Goal: Task Accomplishment & Management: Manage account settings

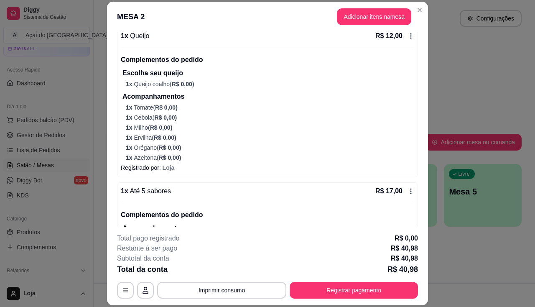
scroll to position [173, 0]
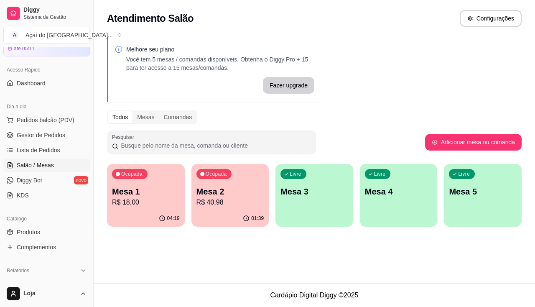
click at [314, 206] on div "Livre Mesa 3" at bounding box center [315, 190] width 78 height 53
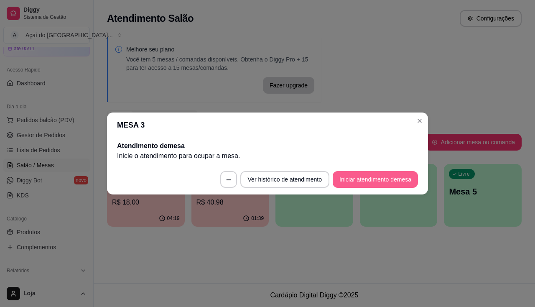
click at [391, 181] on button "Iniciar atendimento de mesa" at bounding box center [375, 179] width 85 height 17
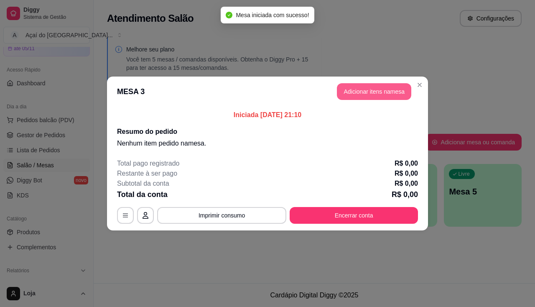
click at [389, 88] on button "Adicionar itens na mesa" at bounding box center [374, 91] width 74 height 17
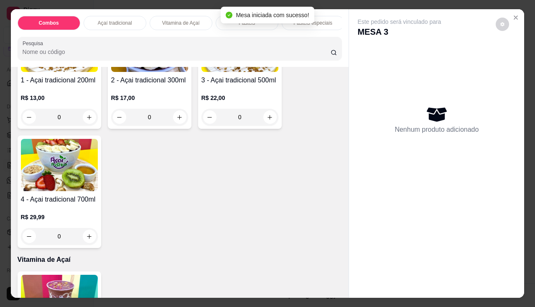
scroll to position [209, 0]
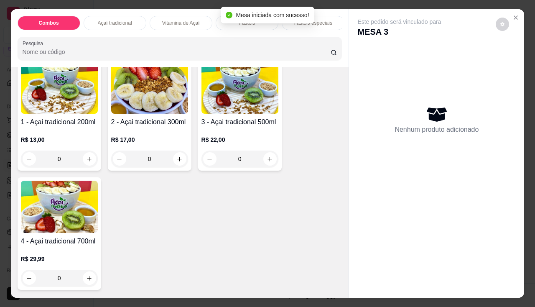
click at [153, 150] on div "R$ 17,00 0" at bounding box center [149, 151] width 77 height 32
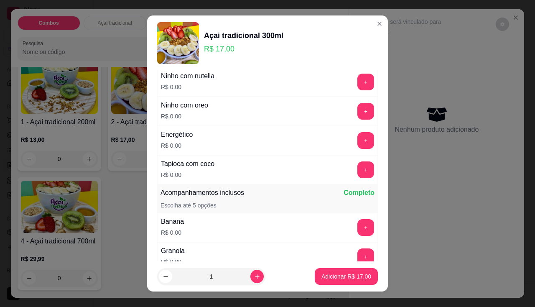
scroll to position [125, 0]
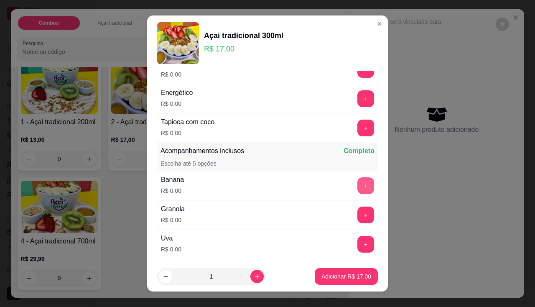
click at [358, 181] on button "+" at bounding box center [366, 185] width 17 height 17
click at [358, 219] on button "+" at bounding box center [366, 215] width 17 height 17
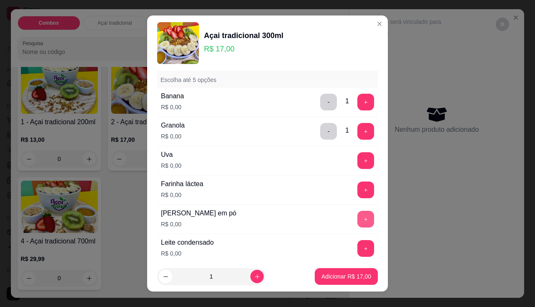
scroll to position [251, 0]
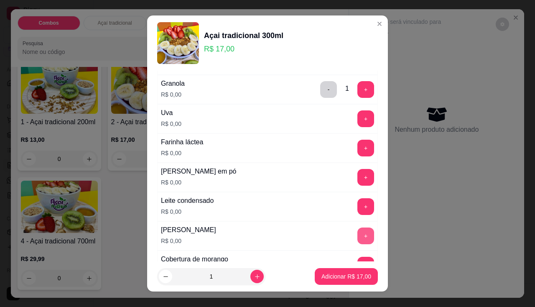
click at [358, 241] on button "+" at bounding box center [366, 235] width 17 height 17
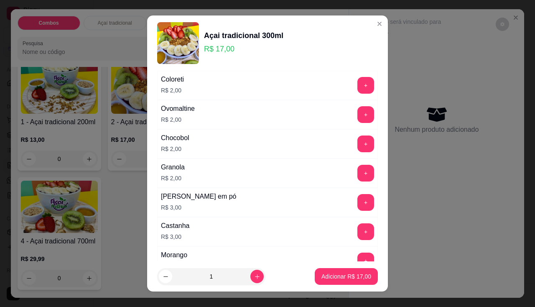
scroll to position [836, 0]
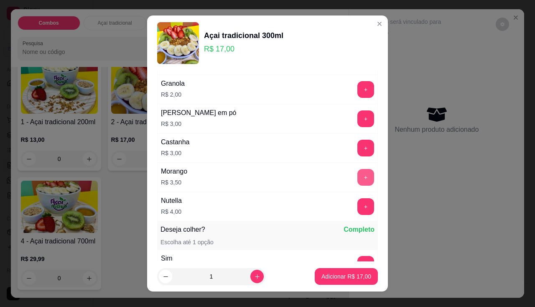
click at [358, 175] on button "+" at bounding box center [366, 177] width 17 height 17
click at [254, 277] on icon "increase-product-quantity" at bounding box center [257, 276] width 6 height 6
type input "2"
click at [332, 276] on p "Adicionar R$ 41,00" at bounding box center [347, 276] width 50 height 8
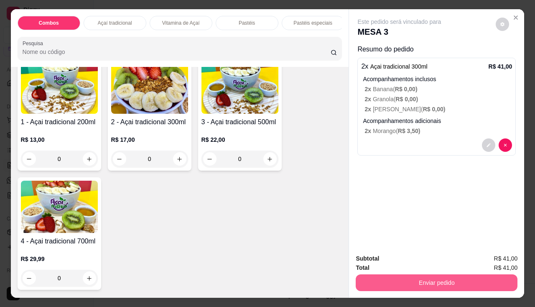
click at [382, 276] on button "Enviar pedido" at bounding box center [437, 282] width 162 height 17
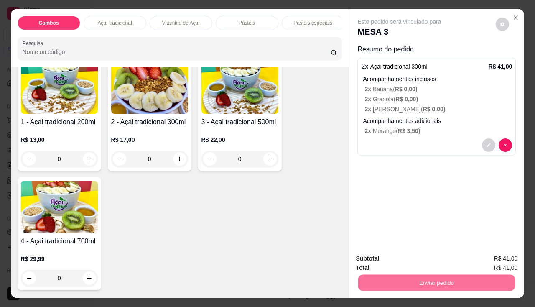
click at [485, 256] on button "Enviar pedido" at bounding box center [495, 259] width 47 height 16
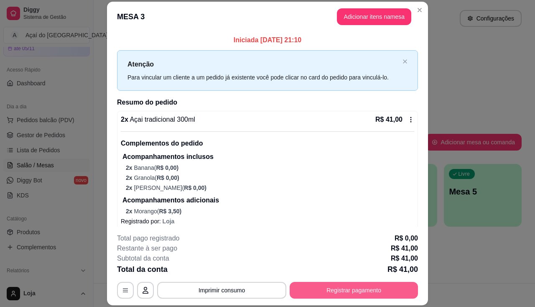
click at [299, 296] on button "Registrar pagamento" at bounding box center [354, 290] width 128 height 17
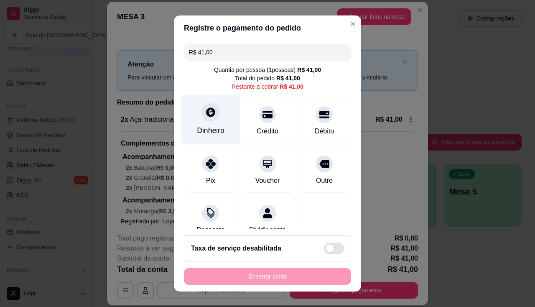
click at [221, 121] on div "Dinheiro" at bounding box center [210, 119] width 59 height 49
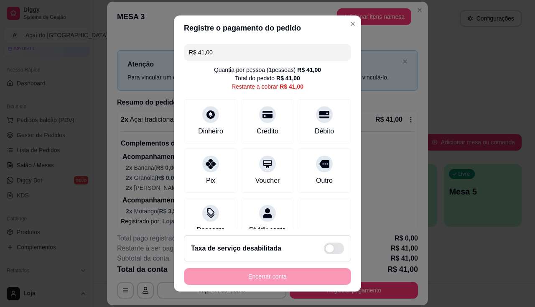
click at [225, 146] on input "0,00" at bounding box center [267, 145] width 167 height 17
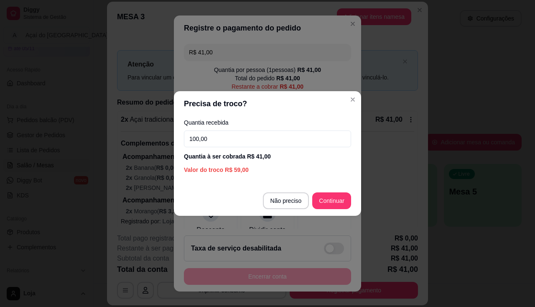
type input "100,00"
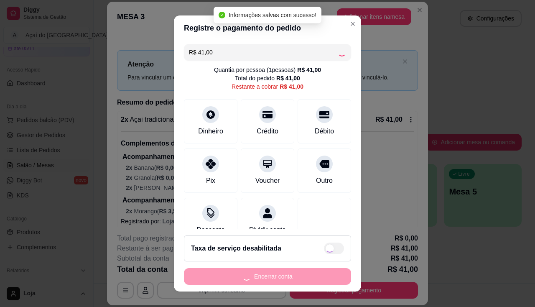
type input "R$ 0,00"
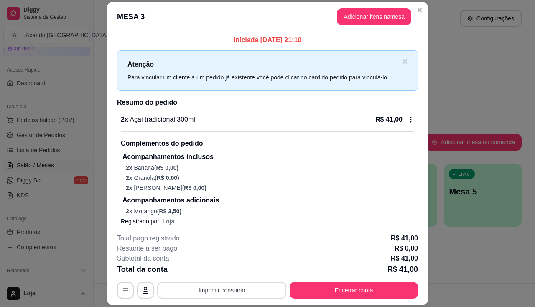
click at [210, 296] on button "Imprimir consumo" at bounding box center [221, 290] width 129 height 17
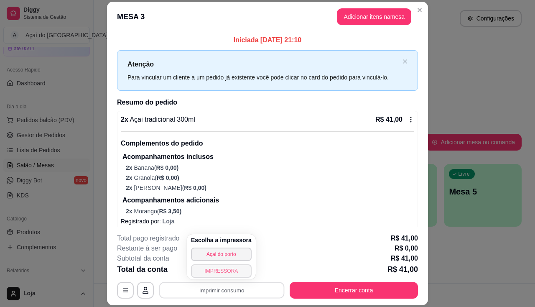
click at [223, 272] on button "IMPRESSORA" at bounding box center [221, 270] width 61 height 13
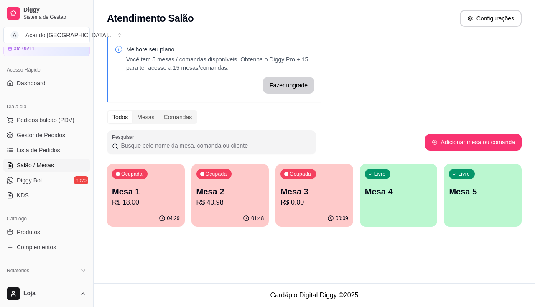
click at [120, 197] on div "Mesa 1 R$ 18,00" at bounding box center [146, 197] width 68 height 22
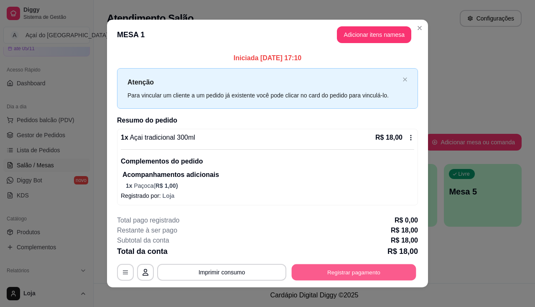
click at [336, 280] on button "Registrar pagamento" at bounding box center [354, 272] width 125 height 16
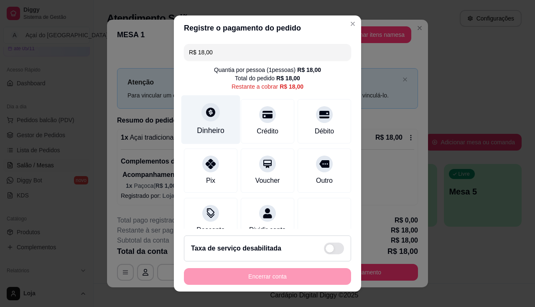
click at [201, 138] on div "Dinheiro" at bounding box center [210, 119] width 59 height 49
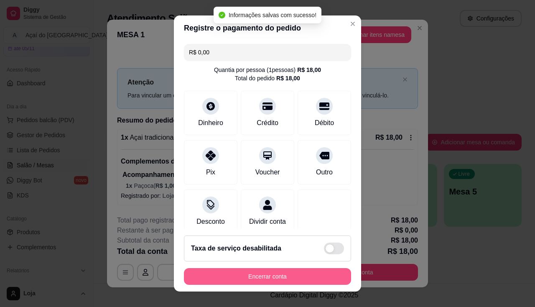
type input "R$ 0,00"
click at [293, 272] on button "Encerrar conta" at bounding box center [267, 276] width 162 height 16
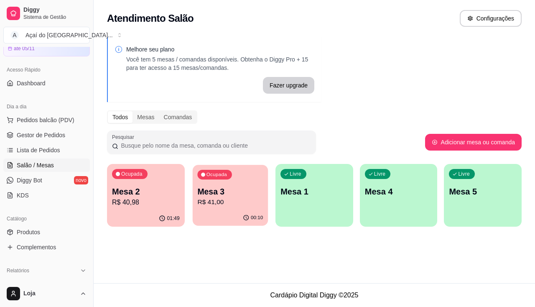
click at [242, 196] on p "Mesa 3" at bounding box center [230, 191] width 66 height 11
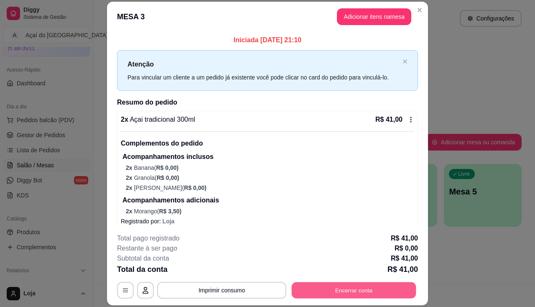
click at [317, 285] on button "Encerrar conta" at bounding box center [354, 290] width 125 height 16
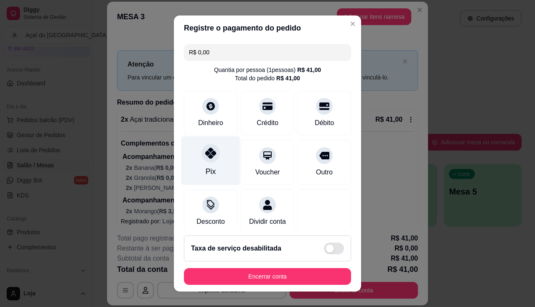
click at [223, 159] on div "Pix" at bounding box center [210, 160] width 59 height 49
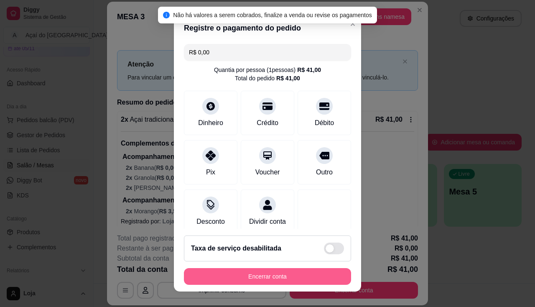
click at [242, 275] on button "Encerrar conta" at bounding box center [267, 276] width 167 height 17
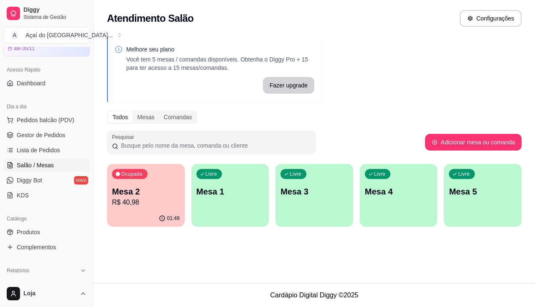
click at [195, 199] on div "Livre Mesa 1" at bounding box center [231, 190] width 78 height 53
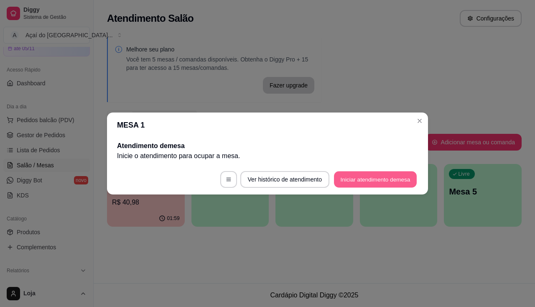
click at [362, 175] on button "Iniciar atendimento de mesa" at bounding box center [375, 179] width 83 height 16
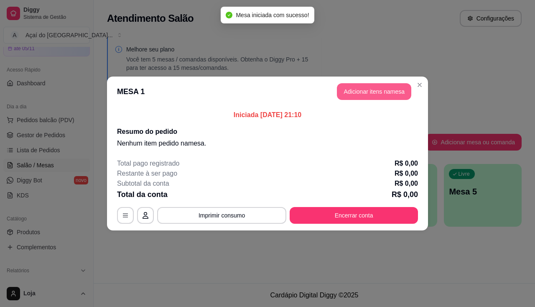
click at [351, 91] on button "Adicionar itens na mesa" at bounding box center [374, 91] width 74 height 17
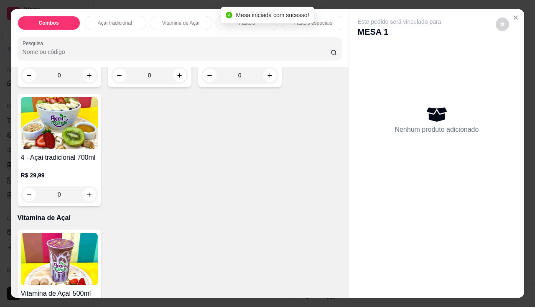
scroll to position [335, 0]
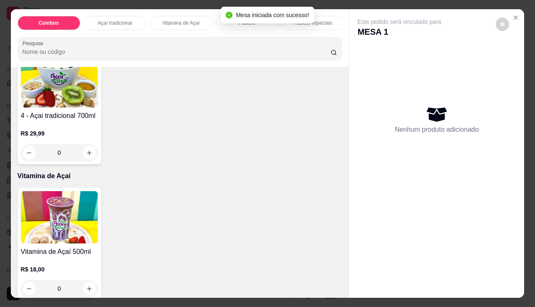
click at [89, 142] on div "R$ 29,99 0" at bounding box center [59, 145] width 77 height 32
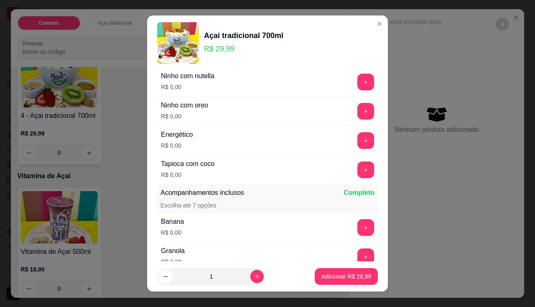
scroll to position [167, 0]
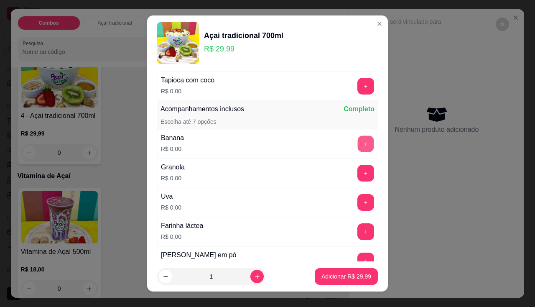
click at [358, 143] on button "+" at bounding box center [366, 143] width 16 height 16
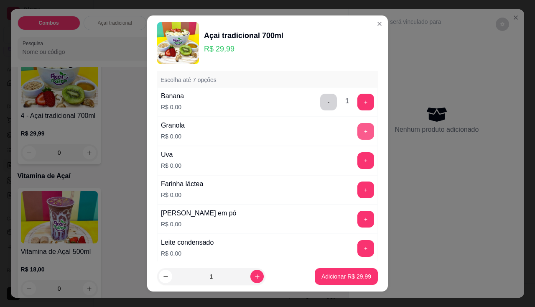
click at [358, 137] on button "+" at bounding box center [366, 131] width 17 height 17
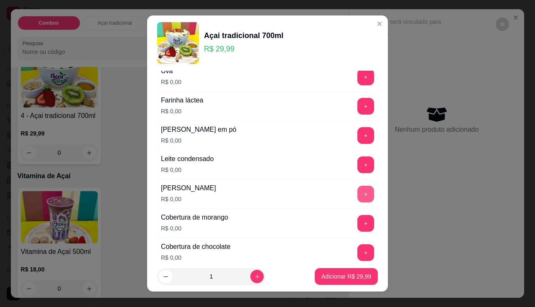
click at [358, 187] on button "+" at bounding box center [366, 194] width 17 height 17
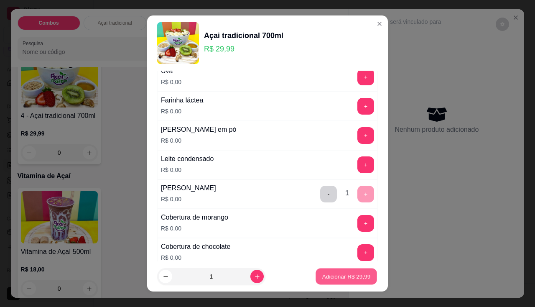
click at [349, 281] on button "Adicionar R$ 29,99" at bounding box center [346, 276] width 61 height 16
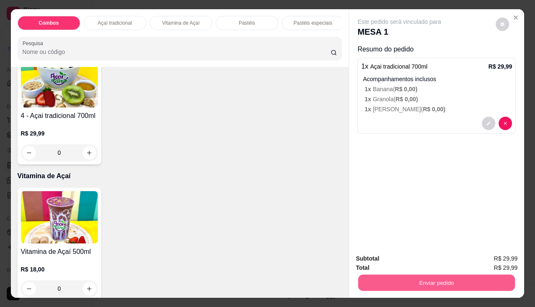
click at [397, 276] on button "Enviar pedido" at bounding box center [436, 283] width 157 height 16
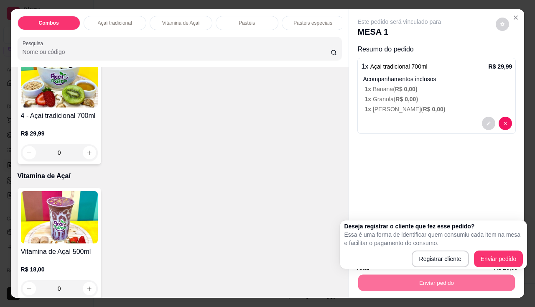
click at [496, 268] on div "Deseja registrar o cliente que fez esse pedido? Essa é uma forma de identificar…" at bounding box center [433, 244] width 187 height 49
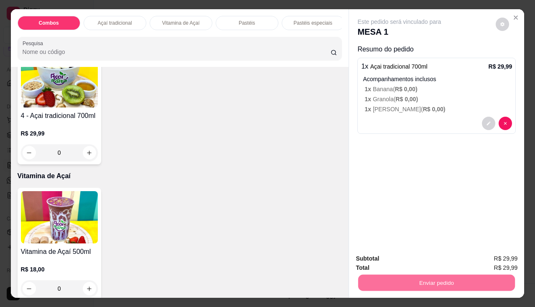
click at [497, 256] on button "Enviar pedido" at bounding box center [495, 259] width 47 height 16
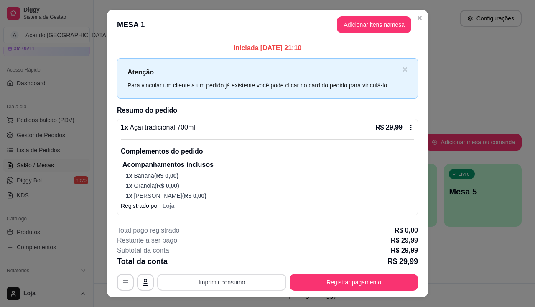
click at [220, 281] on button "Imprimir consumo" at bounding box center [221, 282] width 129 height 17
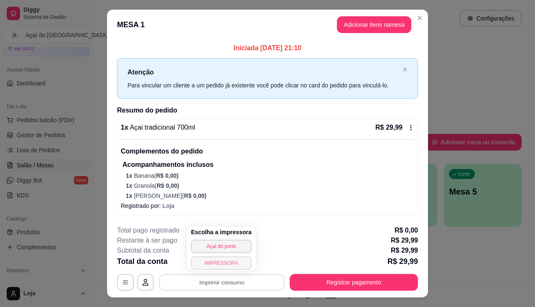
click at [225, 266] on button "IMPRESSORA" at bounding box center [221, 262] width 61 height 13
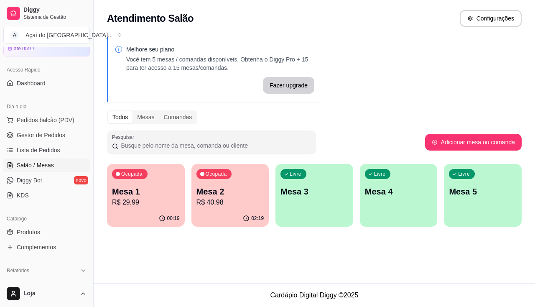
click at [334, 191] on p "Mesa 3" at bounding box center [315, 192] width 68 height 12
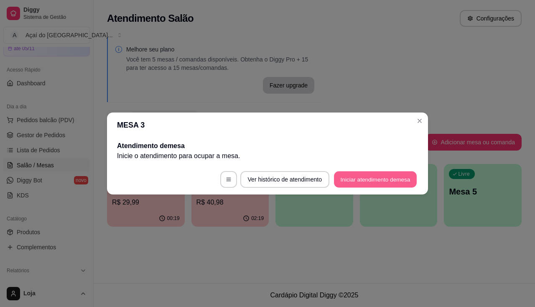
click at [379, 180] on button "Iniciar atendimento de mesa" at bounding box center [375, 179] width 83 height 16
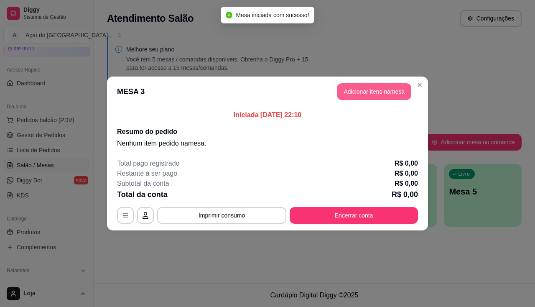
click at [348, 94] on button "Adicionar itens na mesa" at bounding box center [374, 91] width 74 height 17
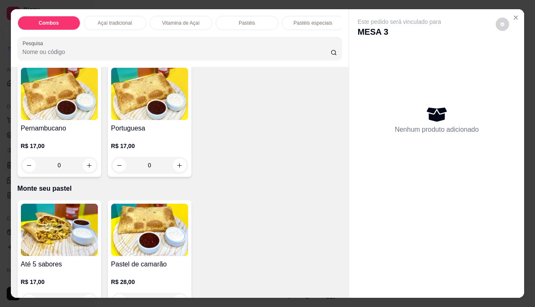
scroll to position [1213, 0]
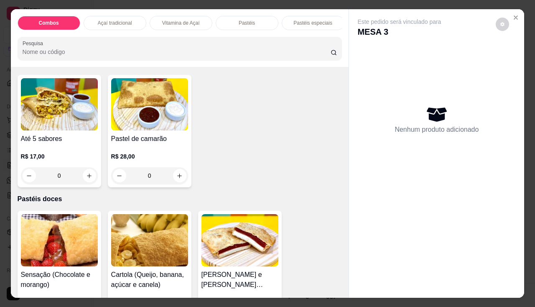
click at [86, 180] on div "0" at bounding box center [59, 175] width 77 height 17
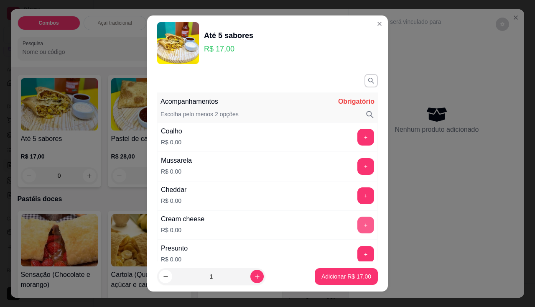
click at [358, 223] on button "+" at bounding box center [366, 225] width 17 height 17
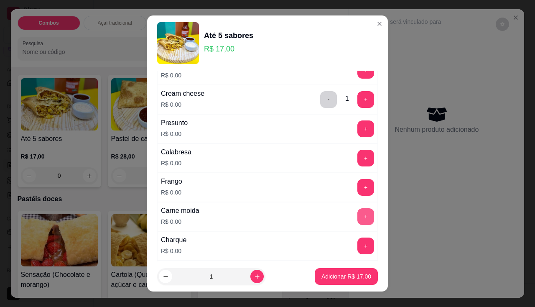
scroll to position [167, 0]
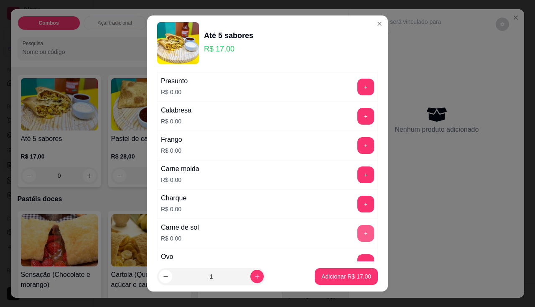
click at [358, 230] on button "+" at bounding box center [366, 233] width 17 height 17
click at [358, 142] on button "+" at bounding box center [366, 145] width 17 height 17
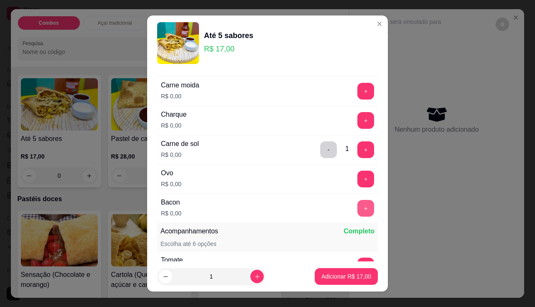
click at [358, 213] on button "+" at bounding box center [366, 208] width 17 height 17
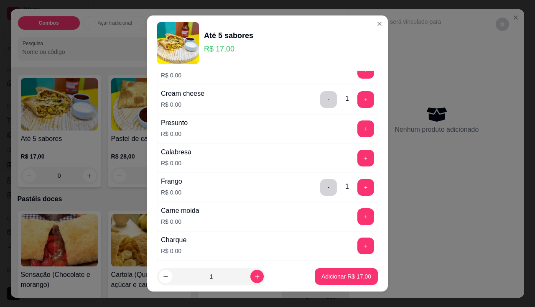
scroll to position [84, 0]
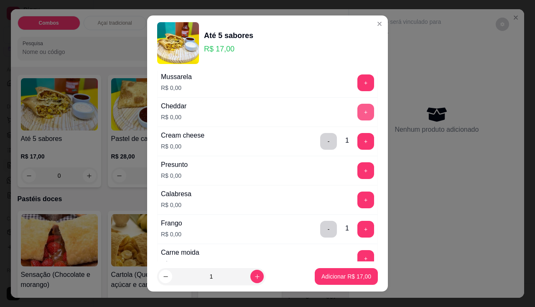
click at [358, 115] on button "+" at bounding box center [366, 112] width 17 height 17
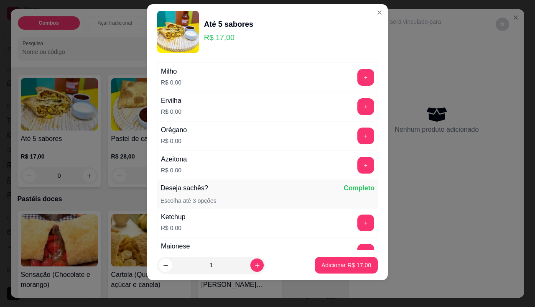
scroll to position [445, 0]
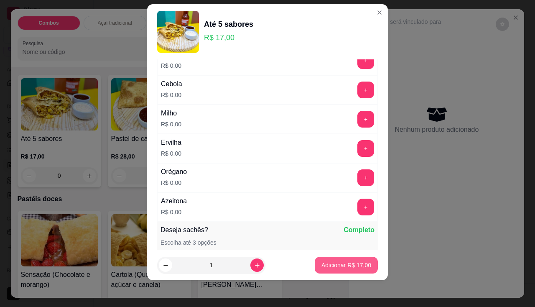
click at [340, 268] on p "Adicionar R$ 17,00" at bounding box center [347, 265] width 50 height 8
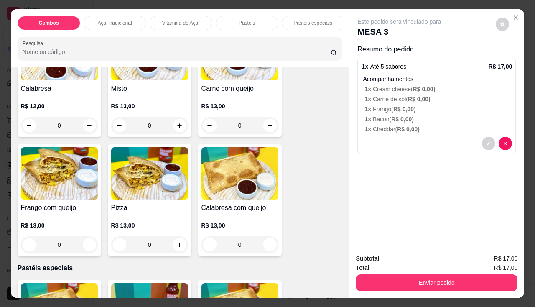
scroll to position [836, 0]
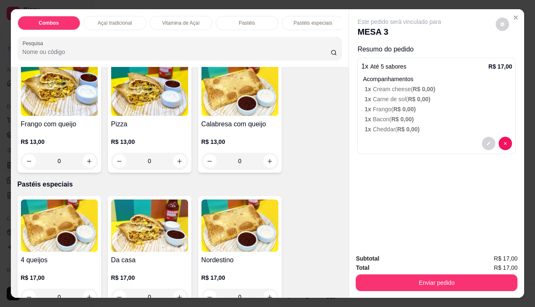
click at [267, 164] on div "0" at bounding box center [240, 161] width 77 height 17
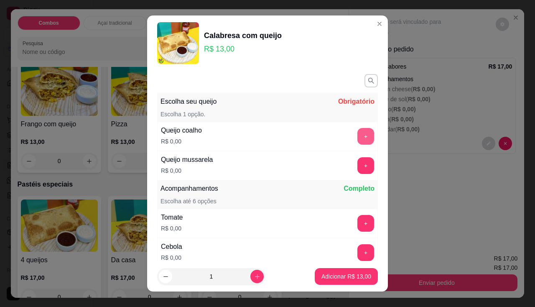
click at [358, 134] on button "+" at bounding box center [366, 136] width 17 height 17
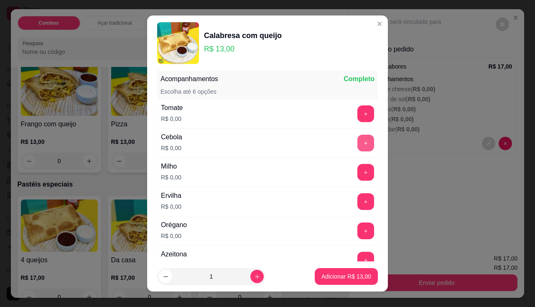
scroll to position [11, 0]
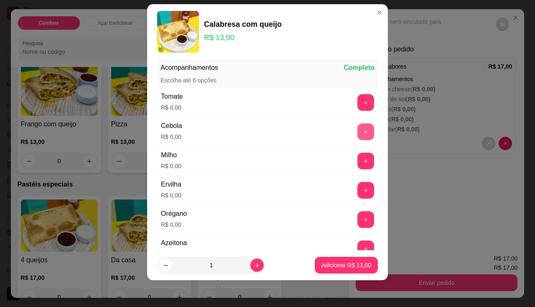
click at [358, 135] on button "+" at bounding box center [366, 131] width 17 height 17
click at [358, 162] on button "+" at bounding box center [366, 161] width 17 height 17
click at [358, 190] on button "+" at bounding box center [366, 190] width 16 height 16
click at [358, 221] on button "+" at bounding box center [366, 219] width 17 height 17
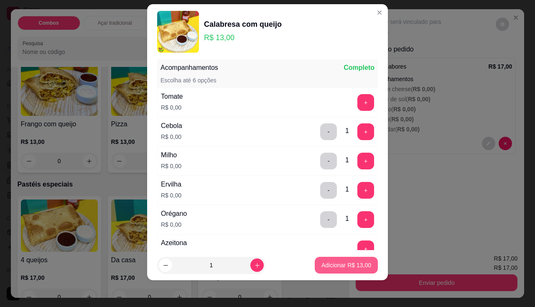
click at [340, 266] on p "Adicionar R$ 13,00" at bounding box center [347, 265] width 50 height 8
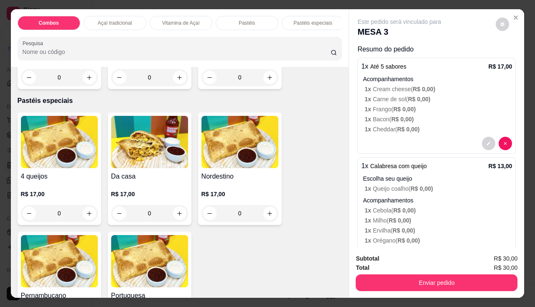
scroll to position [962, 0]
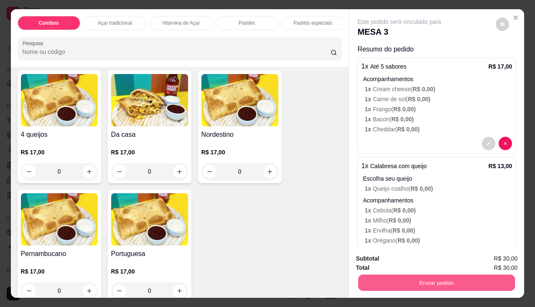
click at [429, 283] on button "Enviar pedido" at bounding box center [436, 283] width 157 height 16
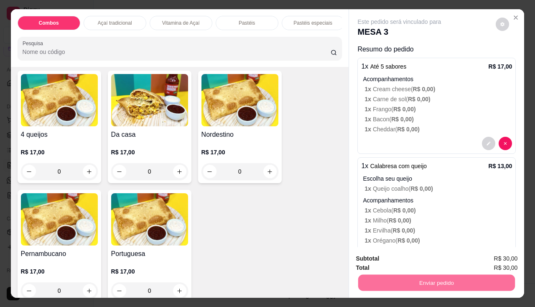
click at [494, 261] on button "Enviar pedido" at bounding box center [495, 259] width 47 height 16
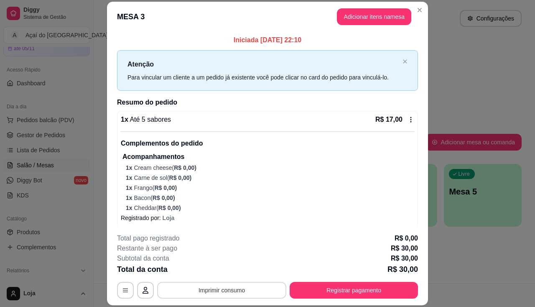
click at [230, 286] on button "Imprimir consumo" at bounding box center [221, 290] width 129 height 17
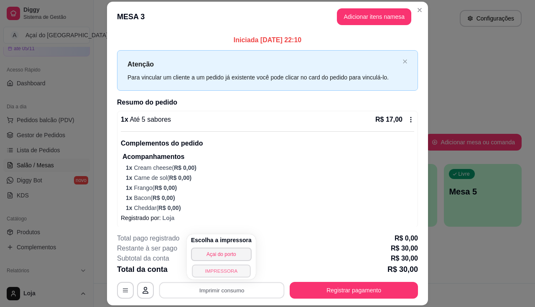
click at [230, 264] on button "IMPRESSORA" at bounding box center [221, 270] width 59 height 13
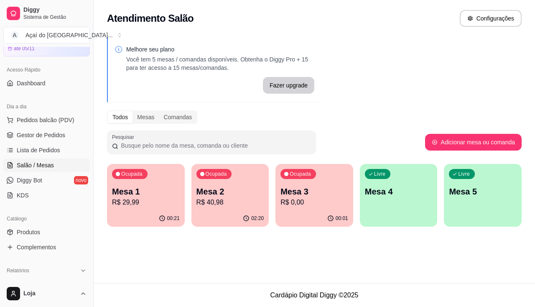
click at [310, 199] on p "R$ 0,00" at bounding box center [315, 202] width 68 height 10
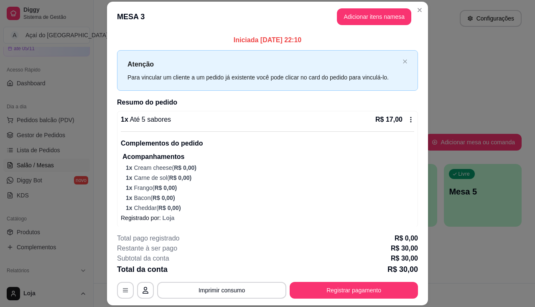
scroll to position [139, 0]
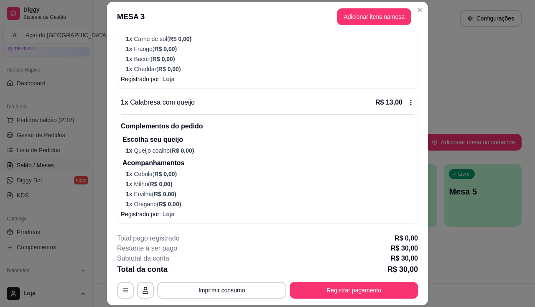
click at [355, 287] on button "Registrar pagamento" at bounding box center [354, 290] width 128 height 17
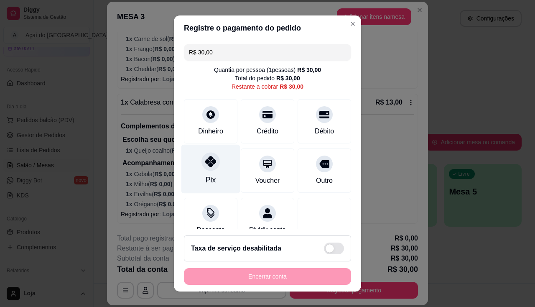
click at [205, 166] on icon at bounding box center [210, 161] width 11 height 11
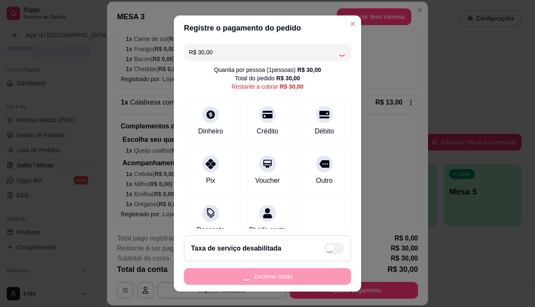
type input "R$ 0,00"
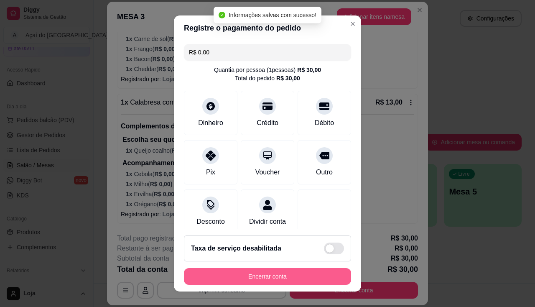
click at [271, 278] on button "Encerrar conta" at bounding box center [267, 276] width 167 height 17
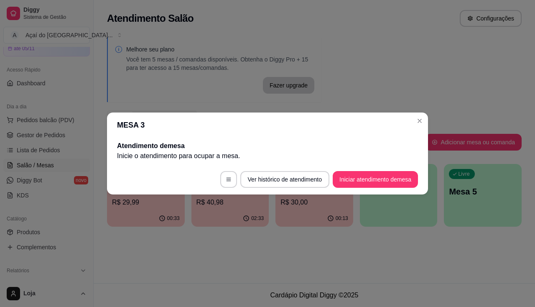
scroll to position [0, 0]
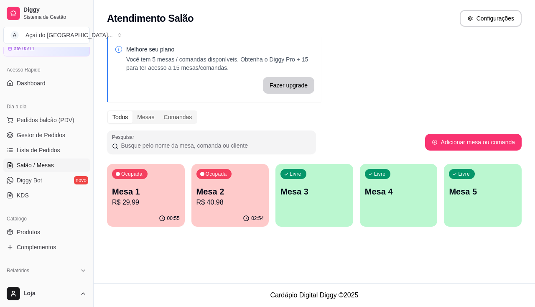
click at [251, 214] on div "02:54" at bounding box center [231, 218] width 78 height 16
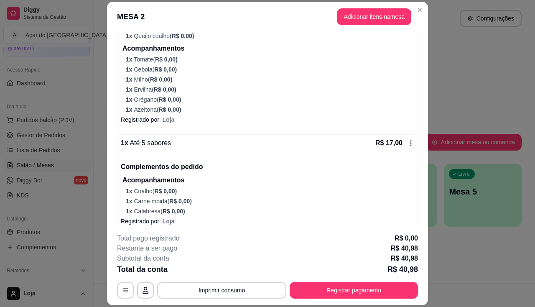
scroll to position [173, 0]
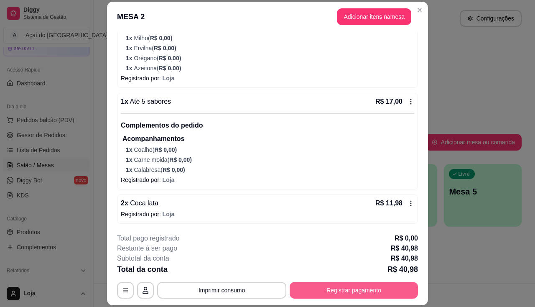
click at [343, 294] on button "Registrar pagamento" at bounding box center [354, 290] width 128 height 17
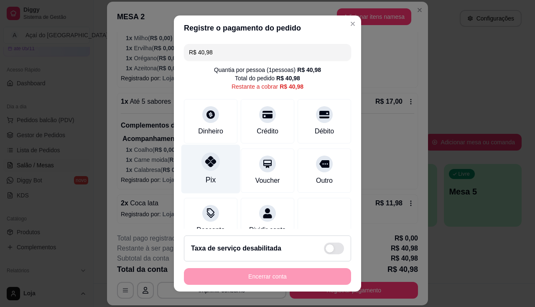
click at [206, 176] on div "Pix" at bounding box center [211, 179] width 10 height 11
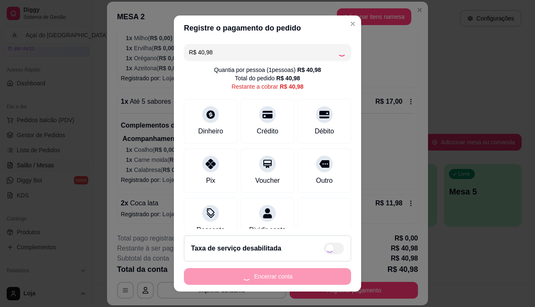
type input "R$ 0,00"
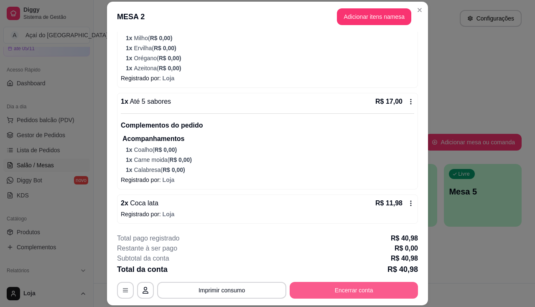
click at [327, 296] on button "Encerrar conta" at bounding box center [354, 290] width 128 height 17
click at [353, 286] on button "Encerrar conta" at bounding box center [354, 290] width 128 height 17
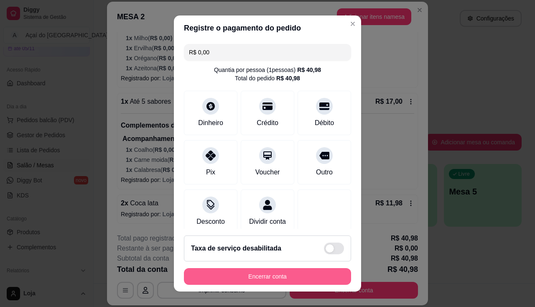
click at [328, 276] on button "Encerrar conta" at bounding box center [267, 276] width 167 height 17
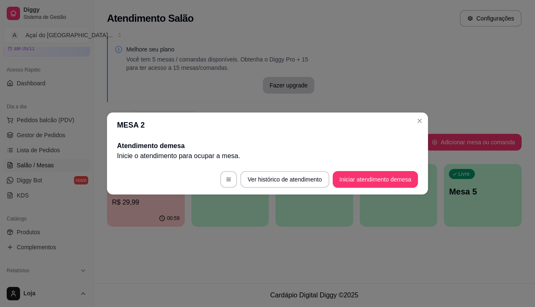
scroll to position [0, 0]
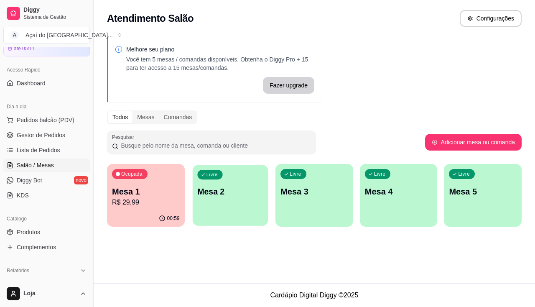
click at [196, 188] on div "Livre Mesa 2" at bounding box center [229, 190] width 75 height 51
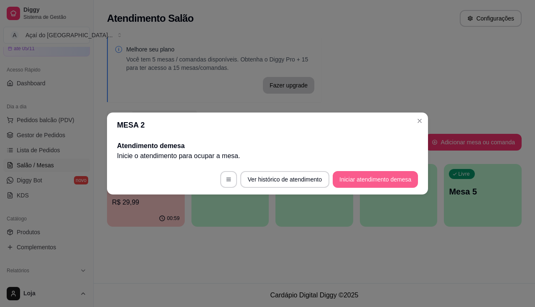
click at [359, 181] on button "Iniciar atendimento de mesa" at bounding box center [375, 179] width 85 height 17
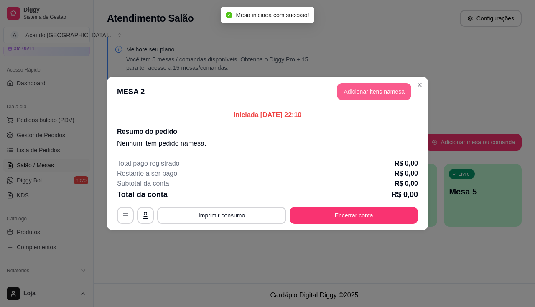
click at [366, 94] on button "Adicionar itens na mesa" at bounding box center [374, 91] width 74 height 17
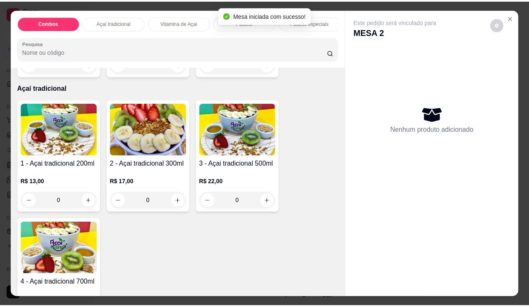
scroll to position [209, 0]
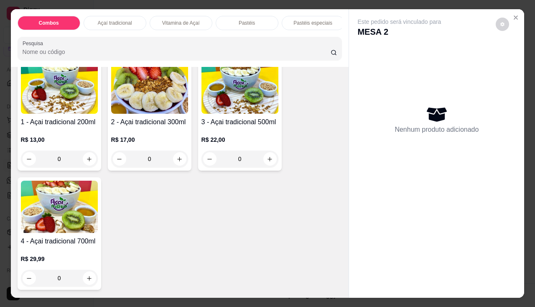
click at [152, 144] on p "R$ 17,00" at bounding box center [149, 139] width 77 height 8
click at [244, 135] on div "R$ 22,00 0" at bounding box center [240, 147] width 77 height 40
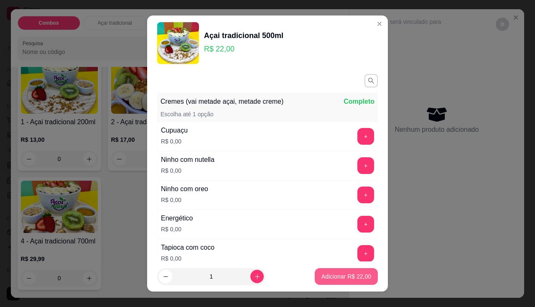
click at [347, 278] on p "Adicionar R$ 22,00" at bounding box center [347, 276] width 50 height 8
type input "1"
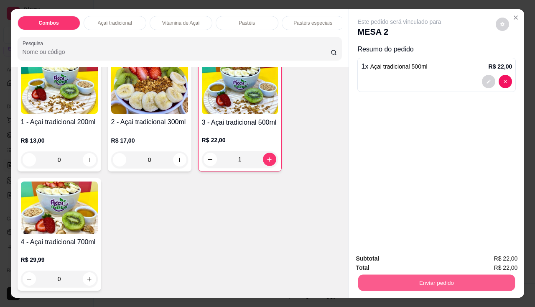
click at [393, 281] on button "Enviar pedido" at bounding box center [436, 283] width 157 height 16
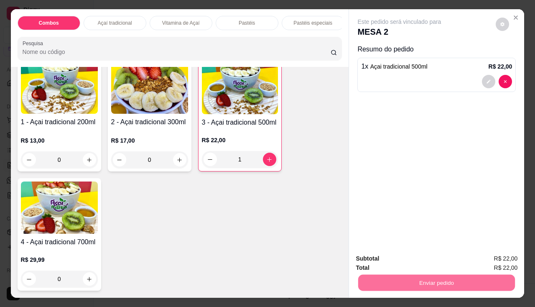
click at [488, 258] on button "Enviar pedido" at bounding box center [495, 259] width 47 height 16
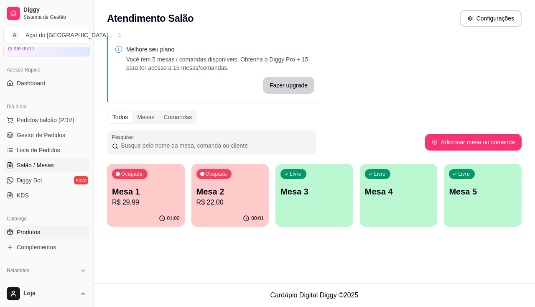
click at [54, 236] on link "Produtos" at bounding box center [46, 231] width 87 height 13
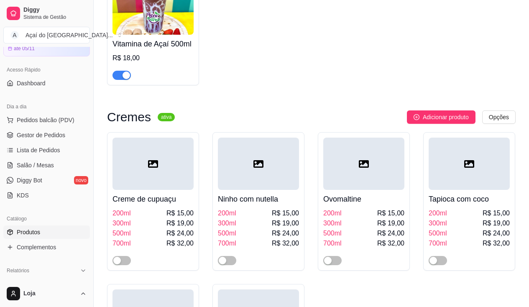
scroll to position [753, 0]
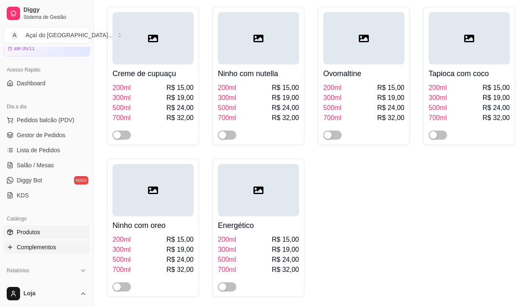
click at [48, 247] on span "Complementos" at bounding box center [36, 247] width 39 height 8
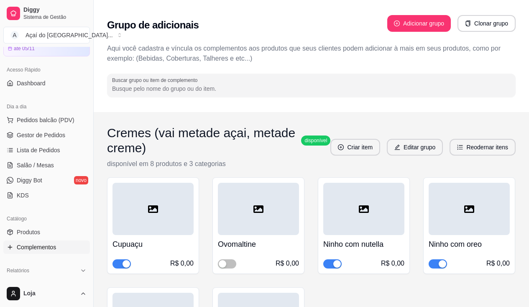
scroll to position [84, 0]
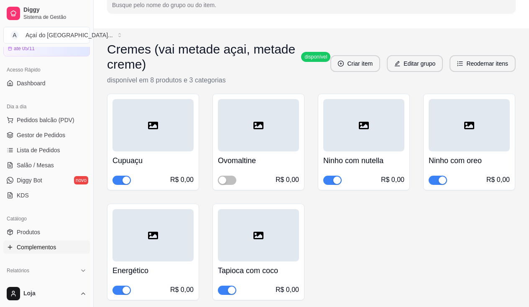
click at [336, 183] on div "button" at bounding box center [337, 180] width 8 height 8
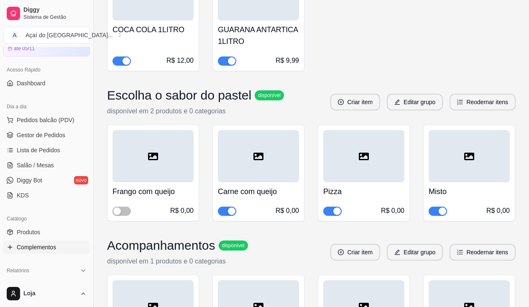
scroll to position [3930, 0]
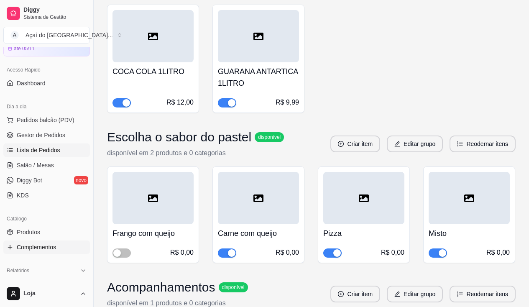
click at [36, 155] on link "Lista de Pedidos" at bounding box center [46, 149] width 87 height 13
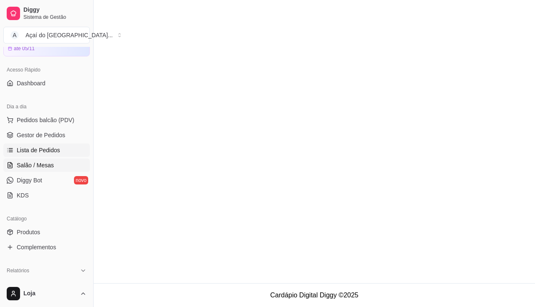
click at [39, 162] on span "Salão / Mesas" at bounding box center [35, 165] width 37 height 8
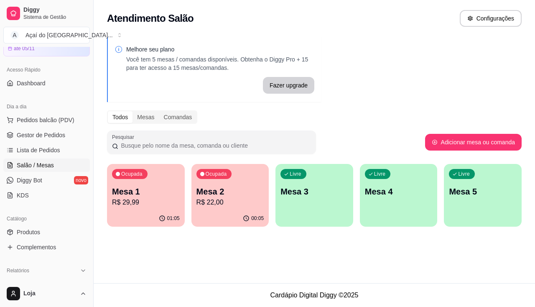
click at [154, 214] on div "01:05" at bounding box center [146, 218] width 78 height 16
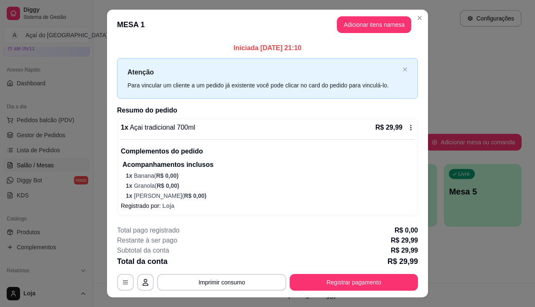
scroll to position [17, 0]
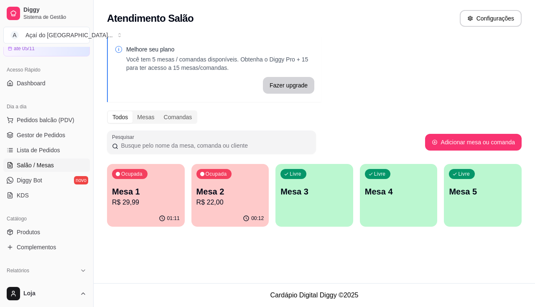
click at [26, 142] on ul "Pedidos balcão (PDV) Gestor de Pedidos Lista de Pedidos Salão / Mesas Diggy Bot…" at bounding box center [46, 157] width 87 height 89
click at [26, 148] on span "Lista de Pedidos" at bounding box center [38, 150] width 43 height 8
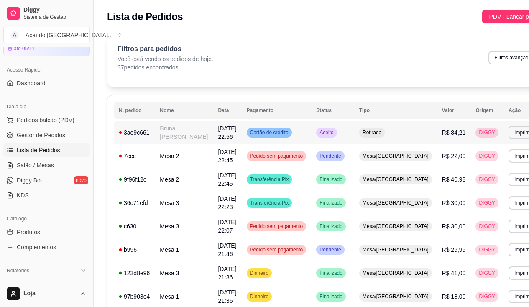
click at [166, 138] on td "Bruna [PERSON_NAME]" at bounding box center [184, 132] width 58 height 23
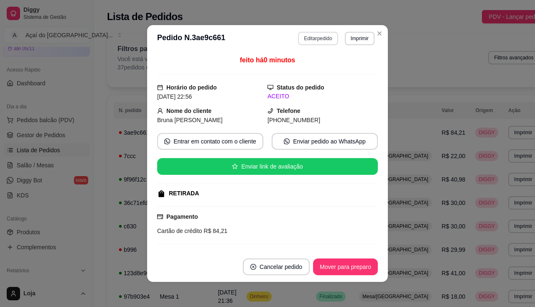
click at [310, 39] on button "Editar pedido" at bounding box center [318, 38] width 40 height 13
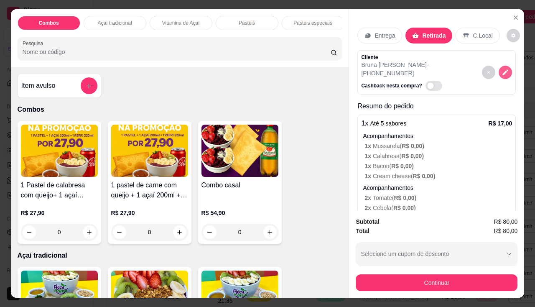
click at [502, 69] on icon "decrease-product-quantity" at bounding box center [506, 73] width 8 height 8
click at [379, 28] on div "Entrega" at bounding box center [380, 36] width 45 height 16
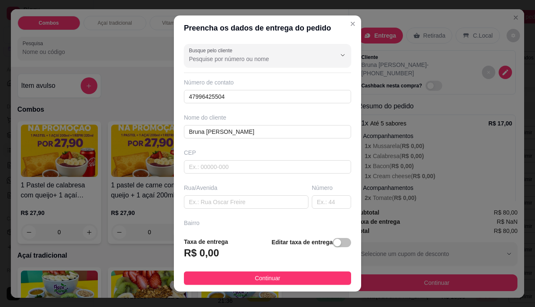
click at [336, 244] on span "button" at bounding box center [342, 242] width 18 height 9
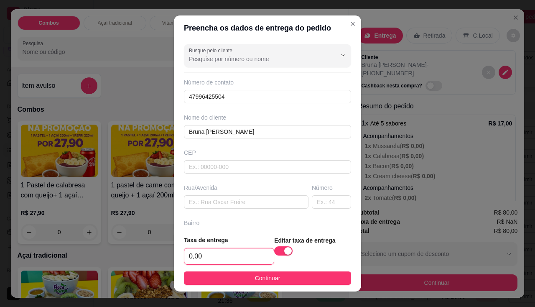
click at [242, 250] on input "0,00" at bounding box center [228, 256] width 89 height 16
type input "8,00"
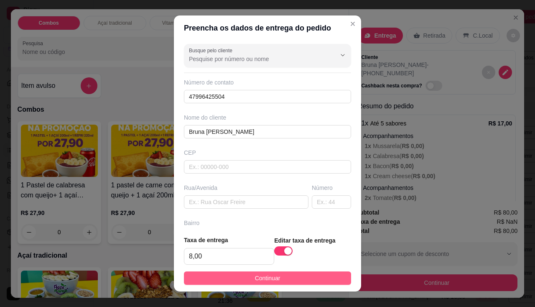
click at [250, 272] on button "Continuar" at bounding box center [267, 277] width 167 height 13
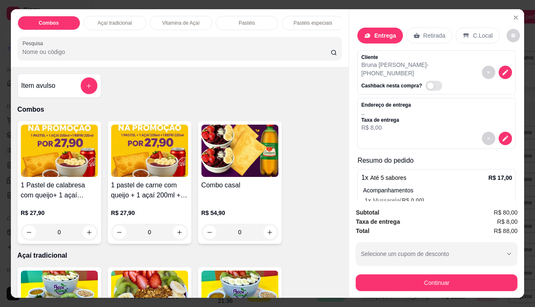
click at [414, 285] on button "Continuar" at bounding box center [437, 282] width 162 height 17
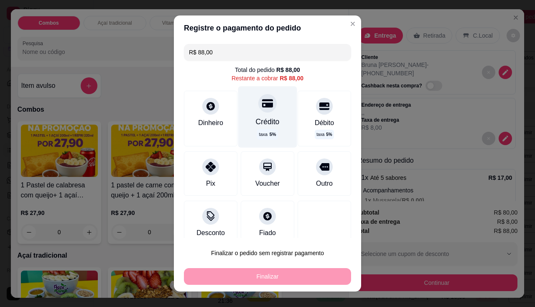
click at [263, 125] on div "Crédito" at bounding box center [268, 121] width 24 height 11
type input "R$ 0,00"
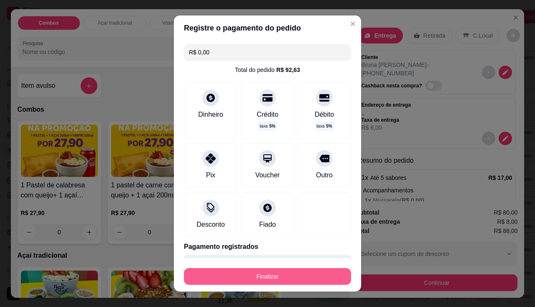
click at [275, 277] on button "Finalizar" at bounding box center [267, 276] width 167 height 17
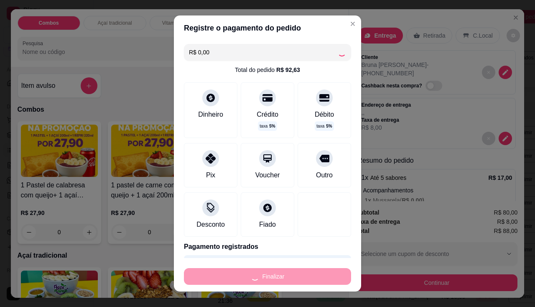
type input "0"
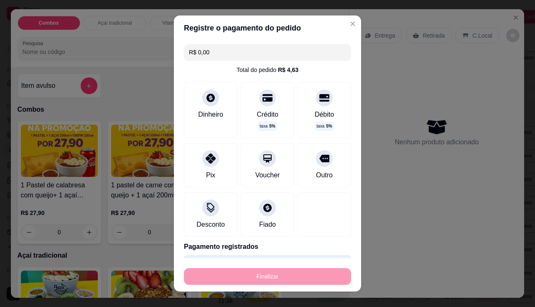
type input "-R$ 88,00"
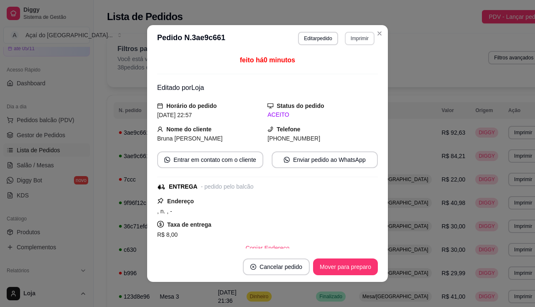
click at [350, 36] on button "Imprimir" at bounding box center [360, 38] width 30 height 13
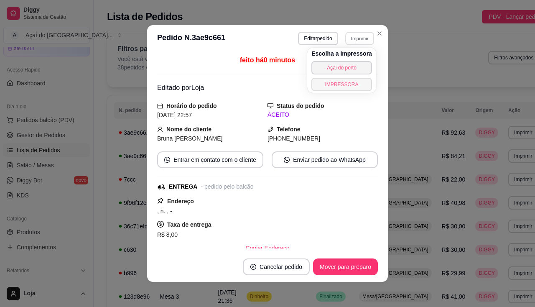
click at [342, 82] on button "IMPRESSORA" at bounding box center [342, 84] width 61 height 13
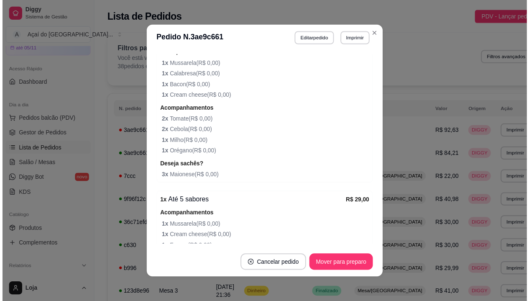
scroll to position [514, 0]
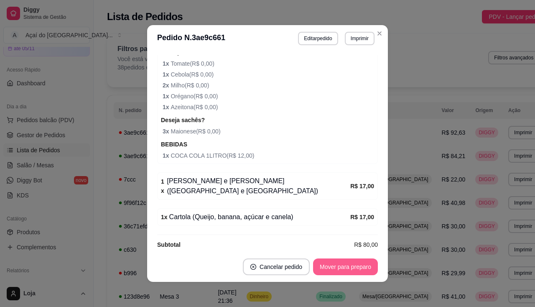
click at [340, 263] on button "Mover para preparo" at bounding box center [345, 266] width 65 height 17
click at [317, 268] on button "Mover para entrega" at bounding box center [346, 266] width 64 height 17
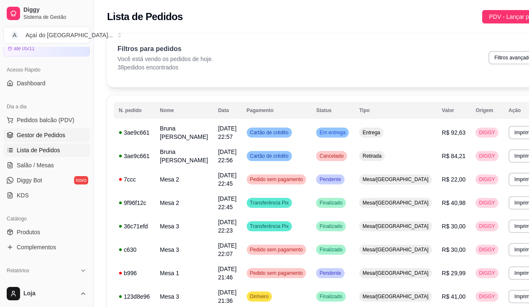
click at [57, 132] on span "Gestor de Pedidos" at bounding box center [41, 135] width 49 height 8
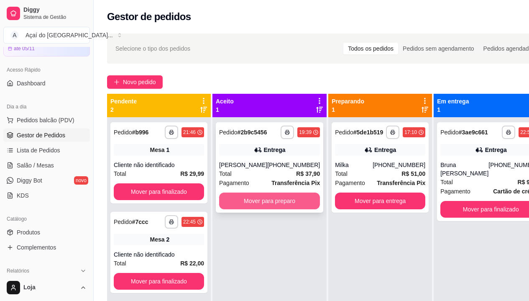
click at [256, 207] on button "Mover para preparo" at bounding box center [269, 200] width 101 height 17
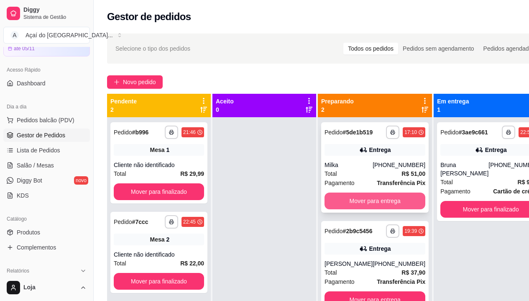
click at [346, 207] on button "Mover para entrega" at bounding box center [374, 200] width 101 height 17
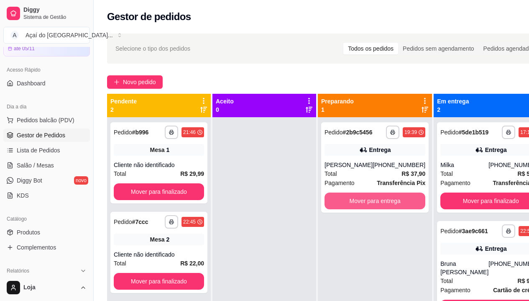
click at [346, 207] on button "Mover para entrega" at bounding box center [374, 200] width 101 height 17
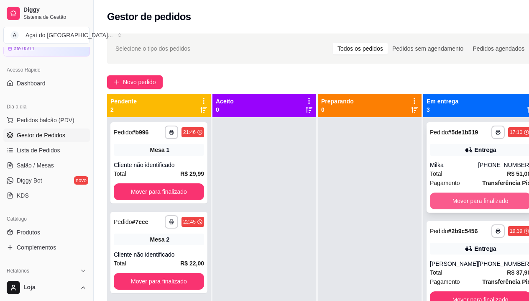
click at [433, 202] on button "Mover para finalizado" at bounding box center [480, 200] width 101 height 17
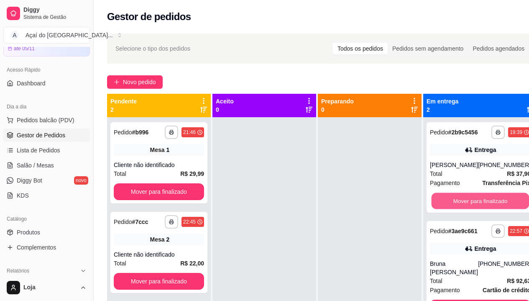
click at [433, 202] on button "Mover para finalizado" at bounding box center [481, 201] width 98 height 16
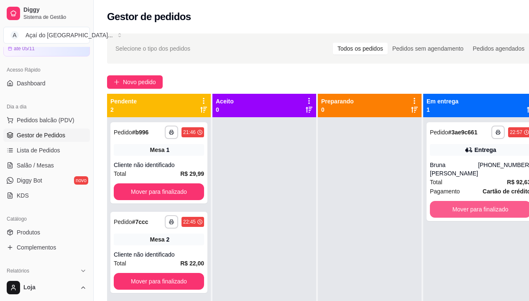
click at [433, 202] on button "Mover para finalizado" at bounding box center [480, 209] width 101 height 17
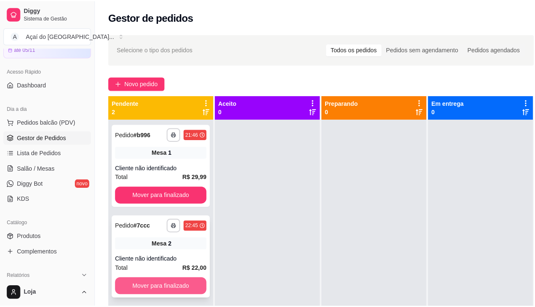
scroll to position [23, 0]
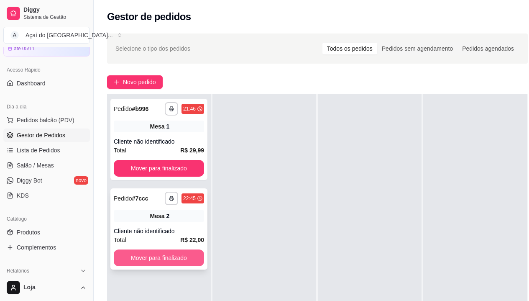
click at [173, 254] on button "Mover para finalizado" at bounding box center [159, 257] width 90 height 17
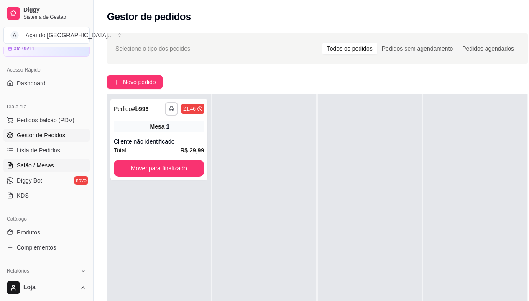
click at [36, 168] on span "Salão / Mesas" at bounding box center [35, 165] width 37 height 8
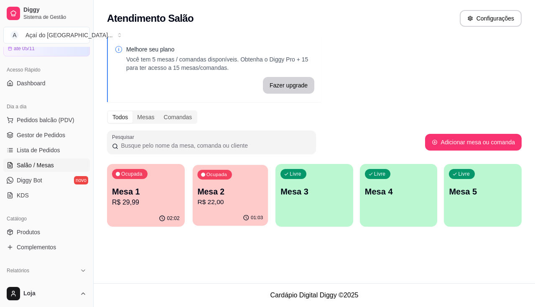
click at [214, 201] on p "R$ 22,00" at bounding box center [230, 202] width 66 height 10
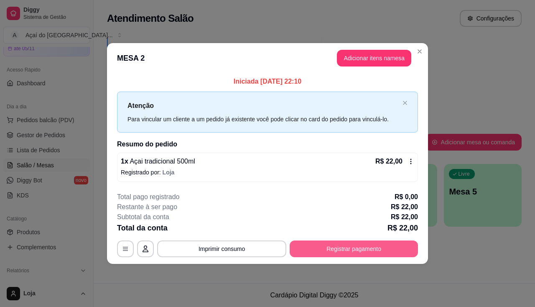
click at [352, 253] on button "Registrar pagamento" at bounding box center [354, 248] width 128 height 17
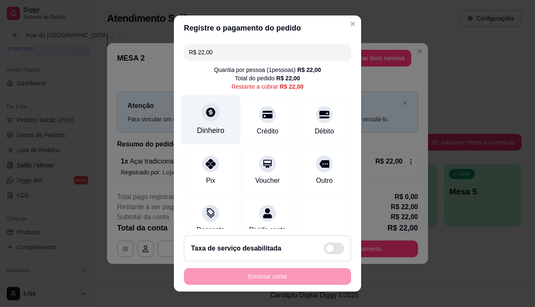
click at [209, 124] on div "Dinheiro" at bounding box center [210, 119] width 59 height 49
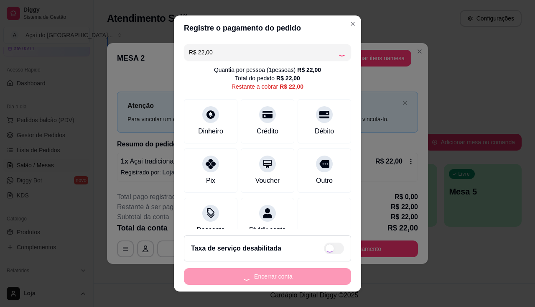
click at [272, 275] on div "Encerrar conta" at bounding box center [267, 276] width 167 height 17
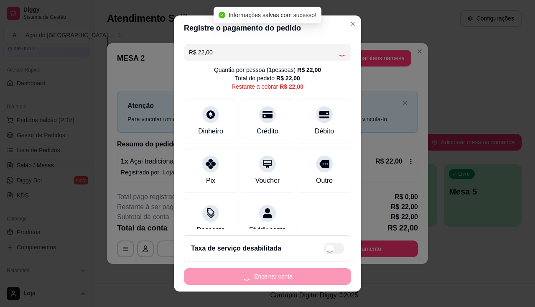
type input "R$ 0,00"
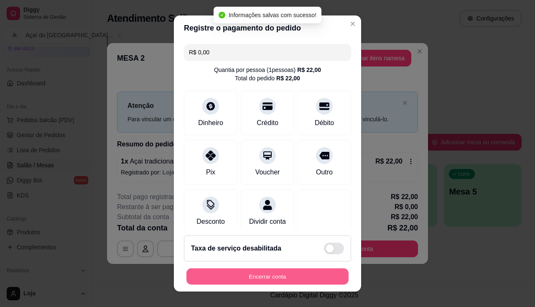
click at [272, 275] on button "Encerrar conta" at bounding box center [267, 276] width 162 height 16
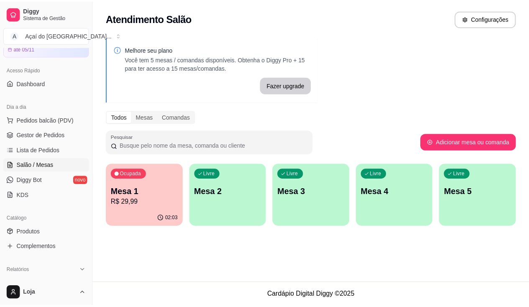
scroll to position [125, 0]
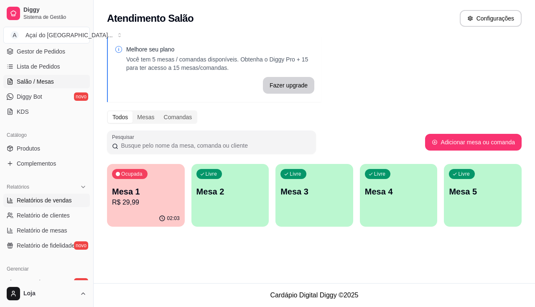
click at [38, 199] on span "Relatórios de vendas" at bounding box center [44, 200] width 55 height 8
select select "ALL"
select select "0"
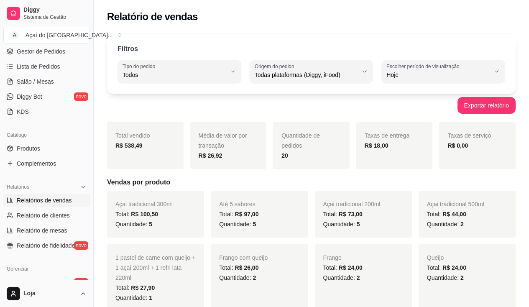
click at [517, 1] on div "Relatório de vendas" at bounding box center [311, 14] width 435 height 28
